Goal: Information Seeking & Learning: Learn about a topic

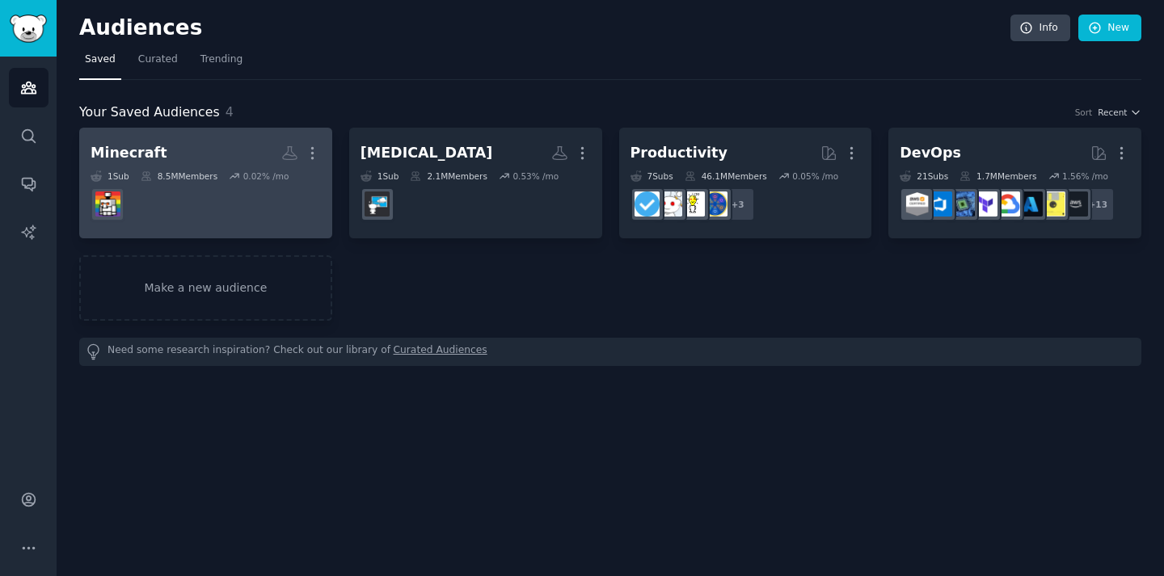
click at [244, 182] on dd at bounding box center [206, 204] width 230 height 45
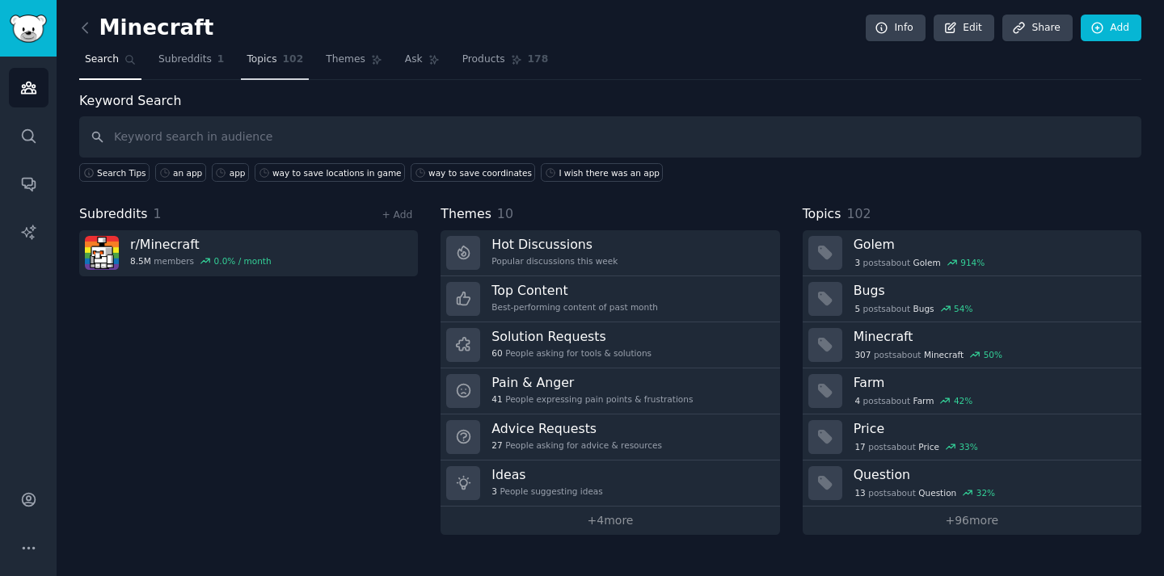
click at [247, 57] on span "Topics" at bounding box center [262, 60] width 30 height 15
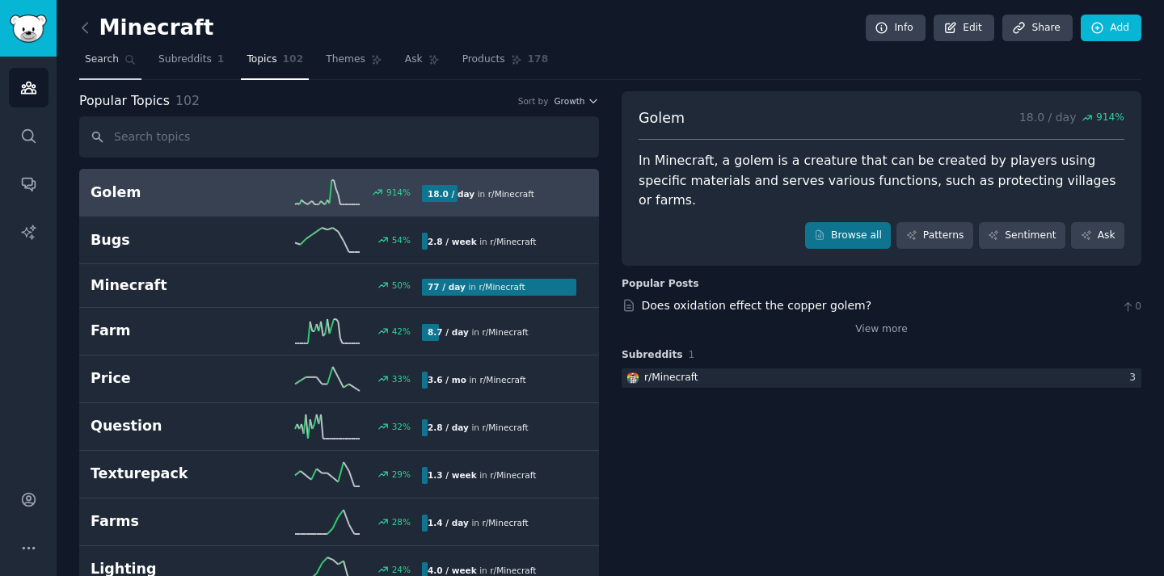
click at [116, 65] on span "Search" at bounding box center [102, 60] width 34 height 15
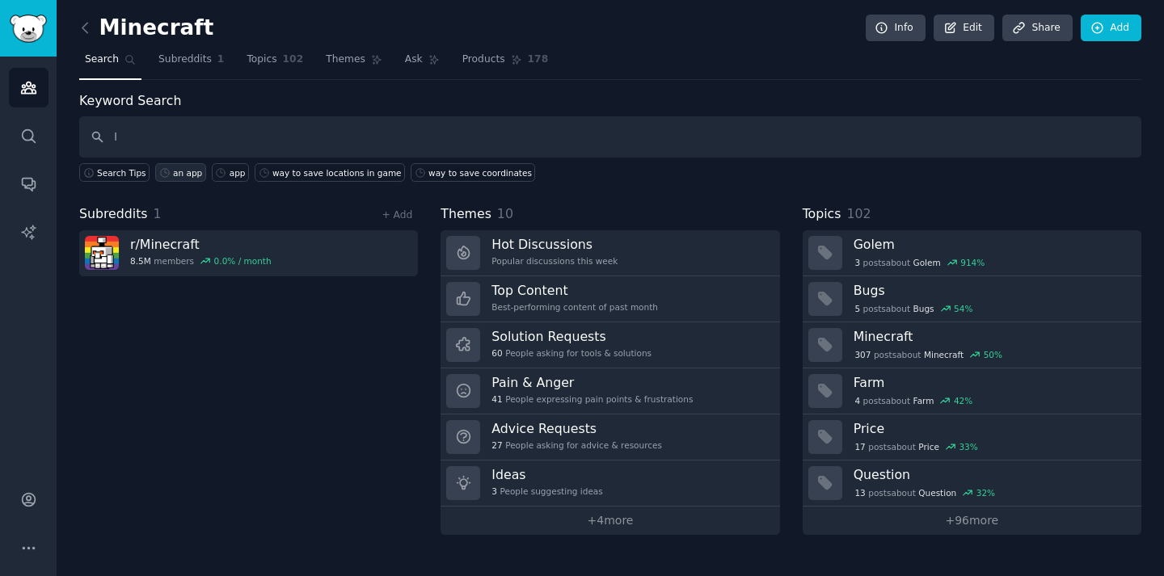
type input "I"
click at [177, 172] on div "an app" at bounding box center [187, 172] width 29 height 11
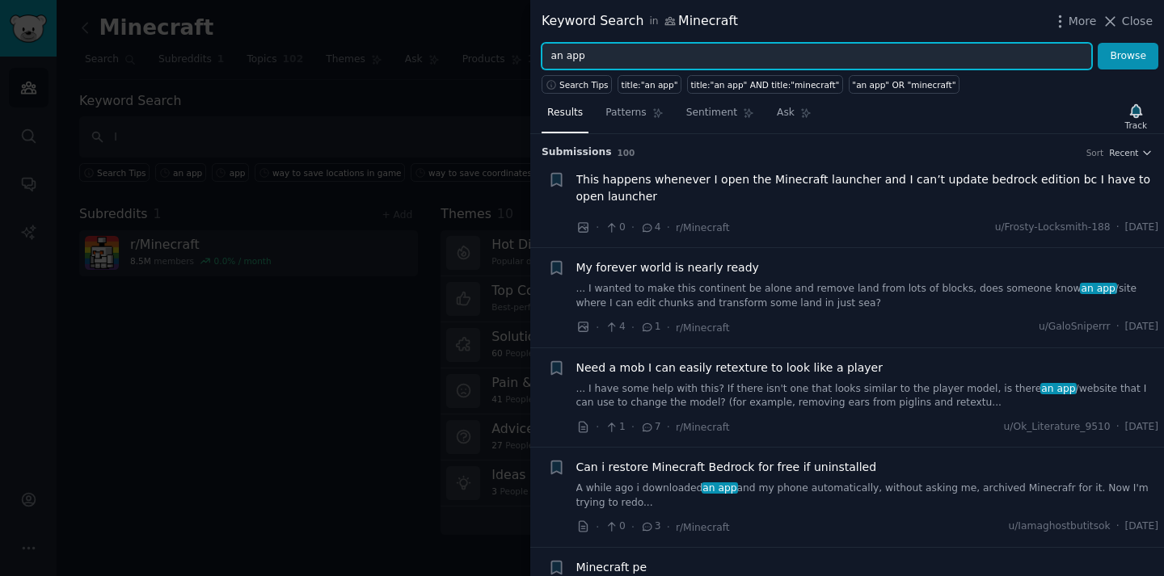
click at [679, 52] on input "an app" at bounding box center [817, 56] width 550 height 27
type input "an app for"
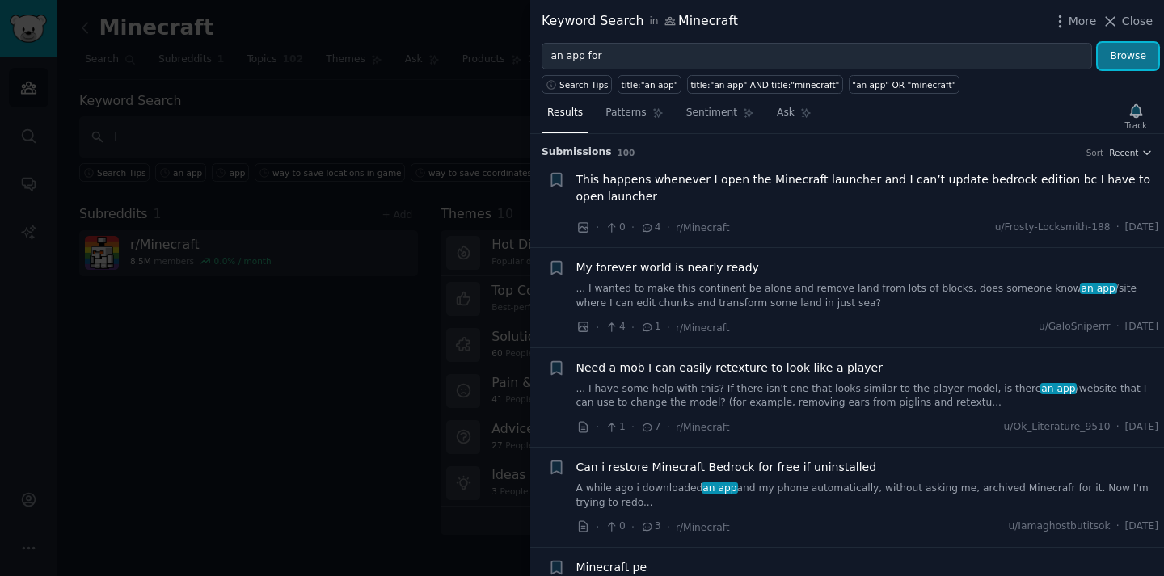
click at [1125, 56] on button "Browse" at bounding box center [1128, 56] width 61 height 27
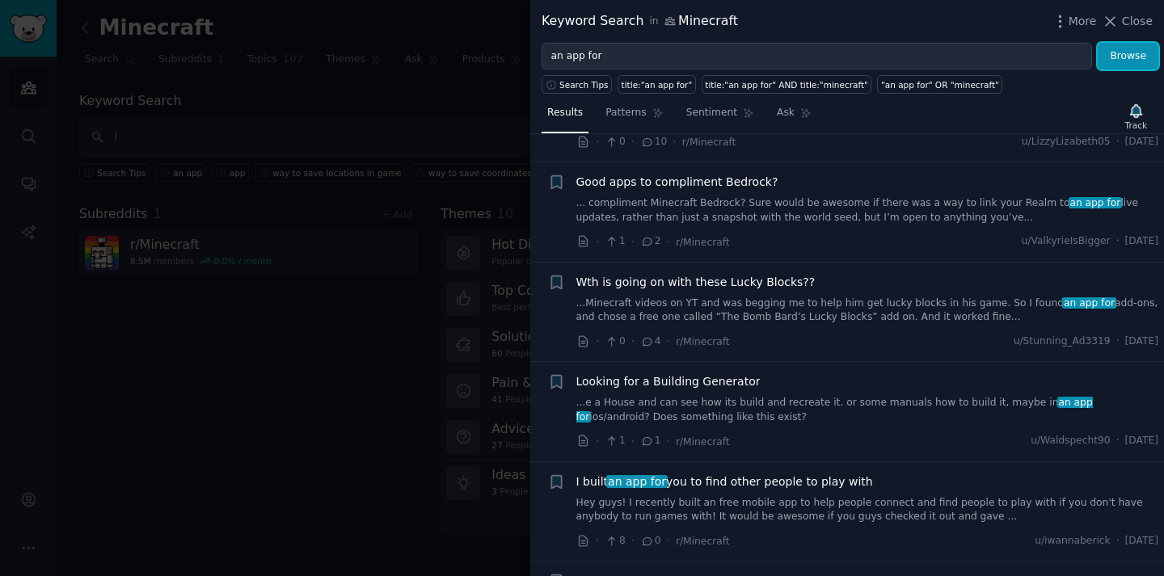
scroll to position [1173, 0]
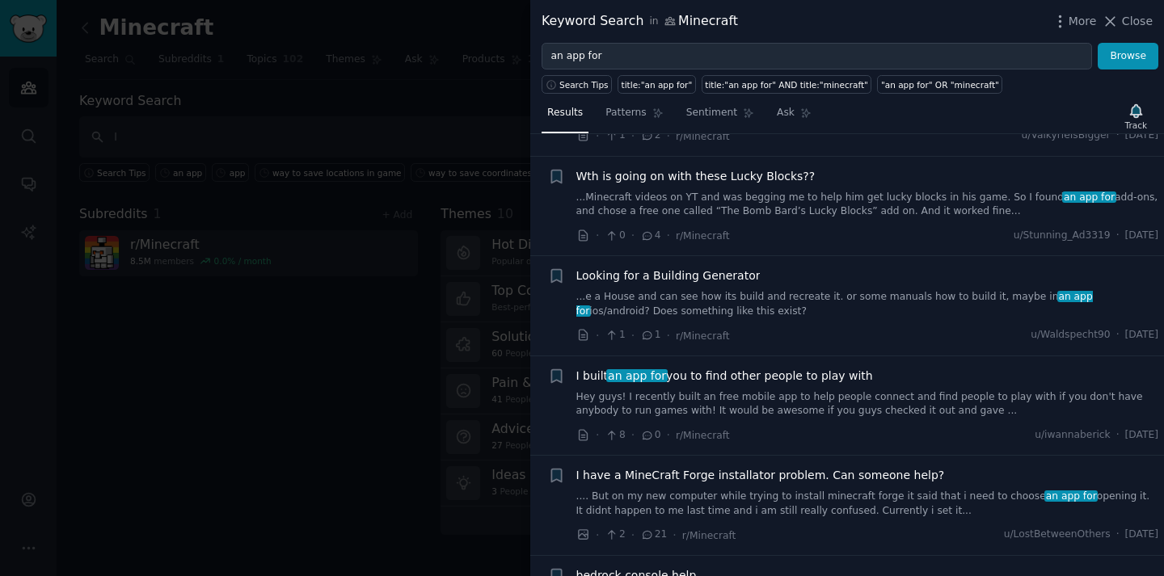
click at [638, 276] on span "Looking for a Building Generator" at bounding box center [668, 276] width 184 height 17
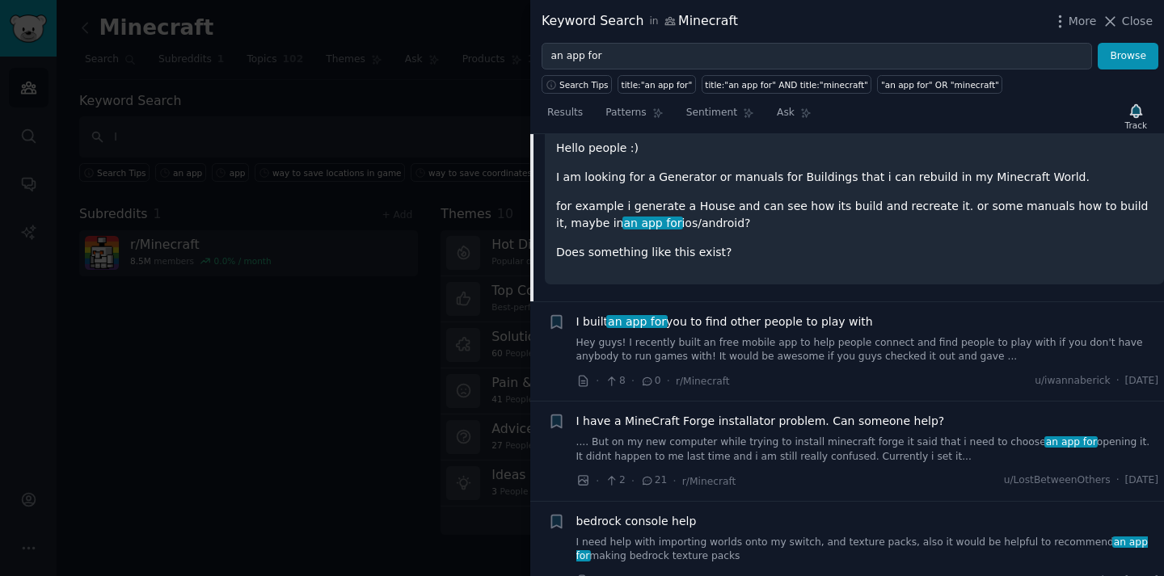
scroll to position [1470, 0]
click at [437, 293] on div at bounding box center [582, 288] width 1164 height 576
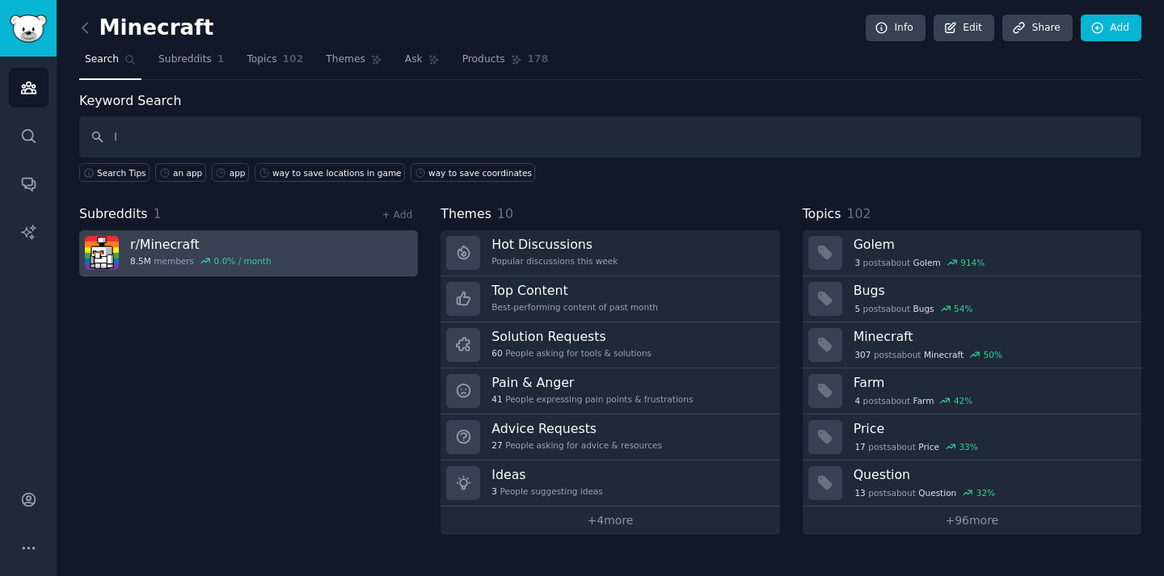
click at [269, 260] on link "r/ Minecraft 8.5M members 0.0 % / month" at bounding box center [248, 253] width 339 height 46
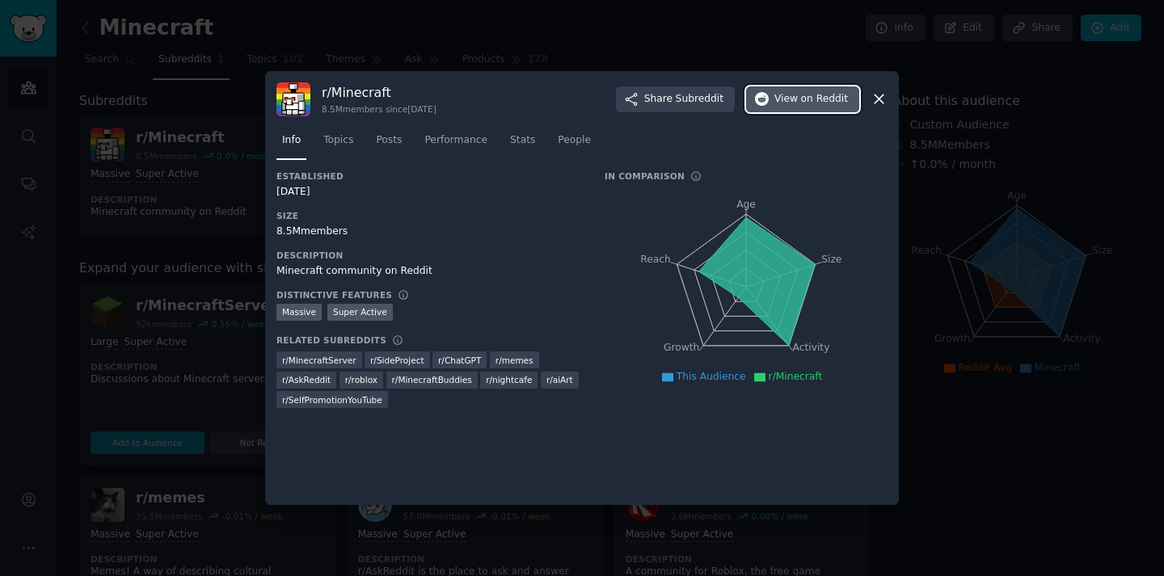
click at [845, 99] on span "on Reddit" at bounding box center [824, 99] width 47 height 15
